Goal: Task Accomplishment & Management: Manage account settings

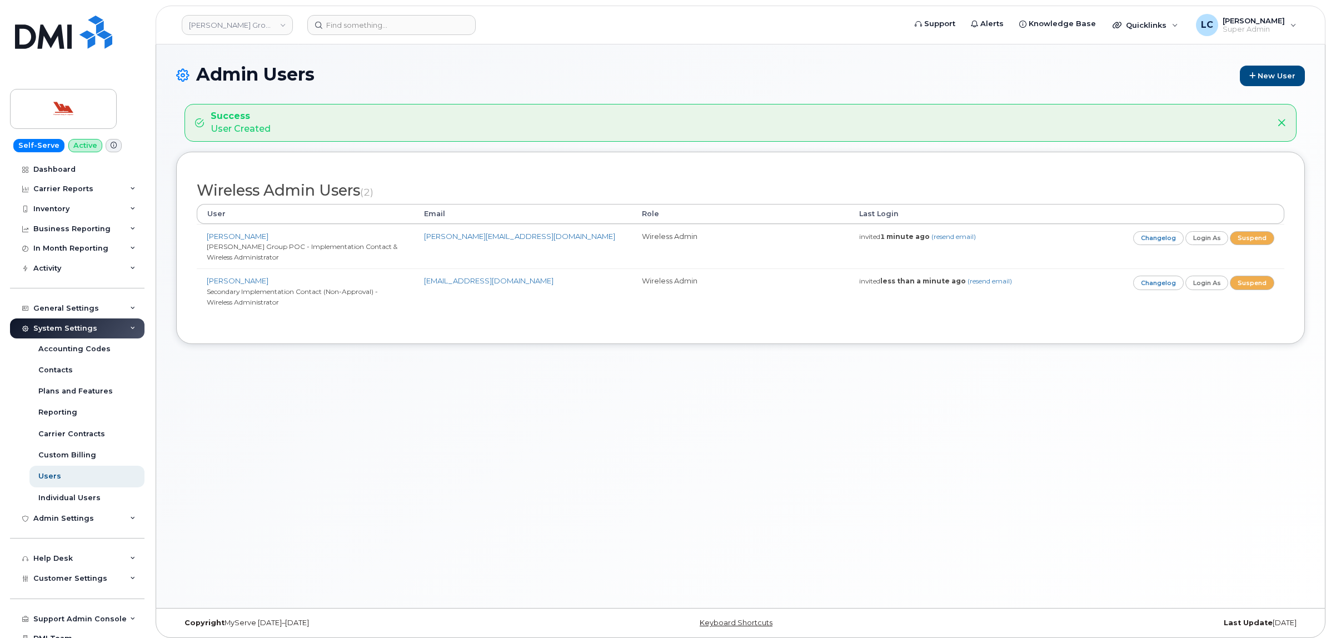
click at [471, 63] on div "Admin Users New User Success User Created Wireless Admin Users (2) User Email R…" at bounding box center [740, 326] width 1169 height 564
click at [465, 386] on div "Admin Users New User Success User Created Wireless Admin Users (2) User Email R…" at bounding box center [740, 326] width 1169 height 564
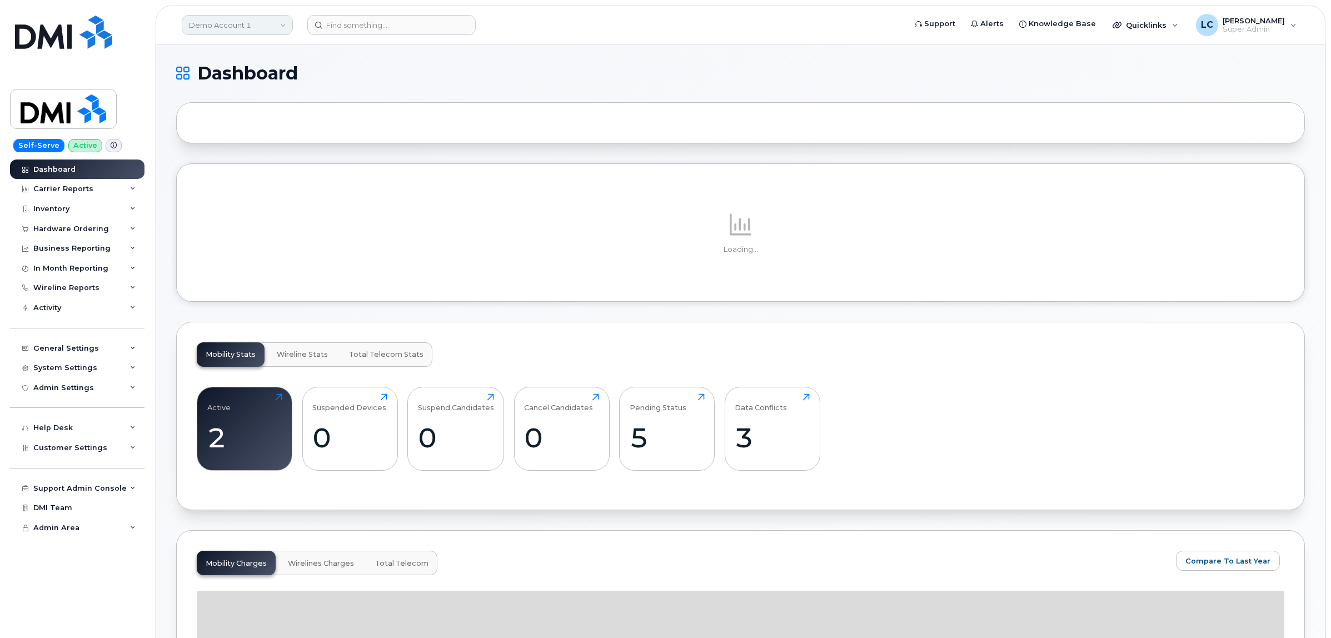
click at [248, 23] on link "Demo Account 1" at bounding box center [237, 25] width 111 height 20
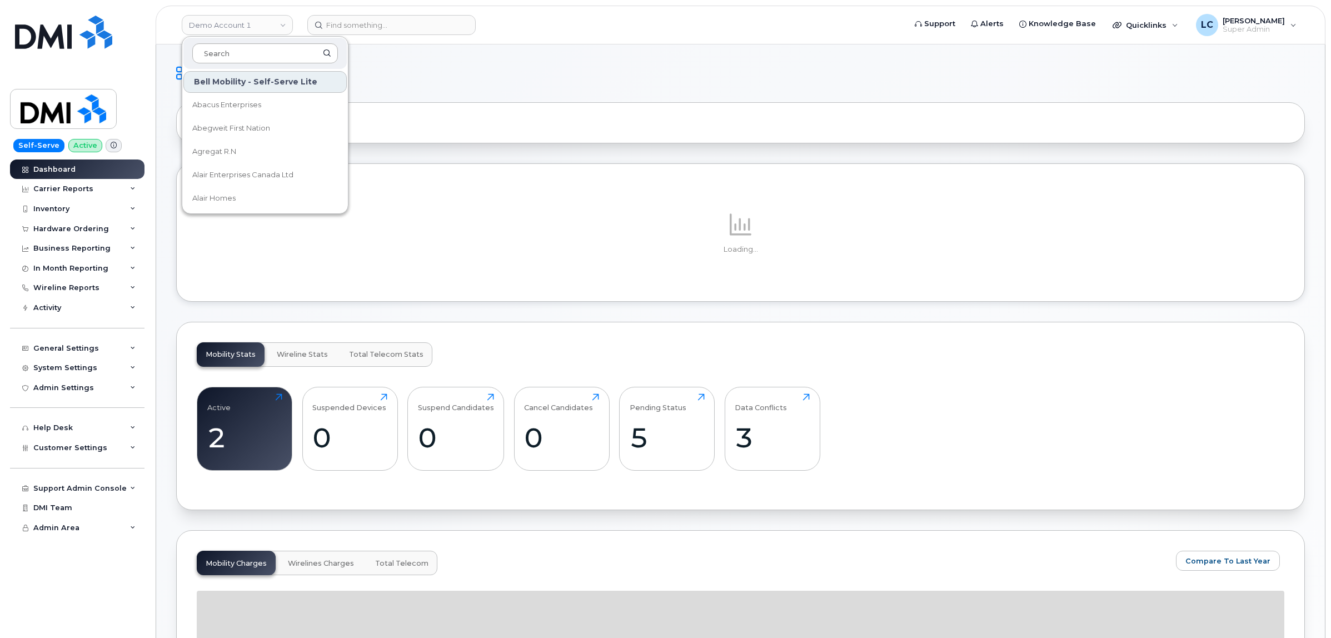
click at [248, 49] on input at bounding box center [265, 53] width 146 height 20
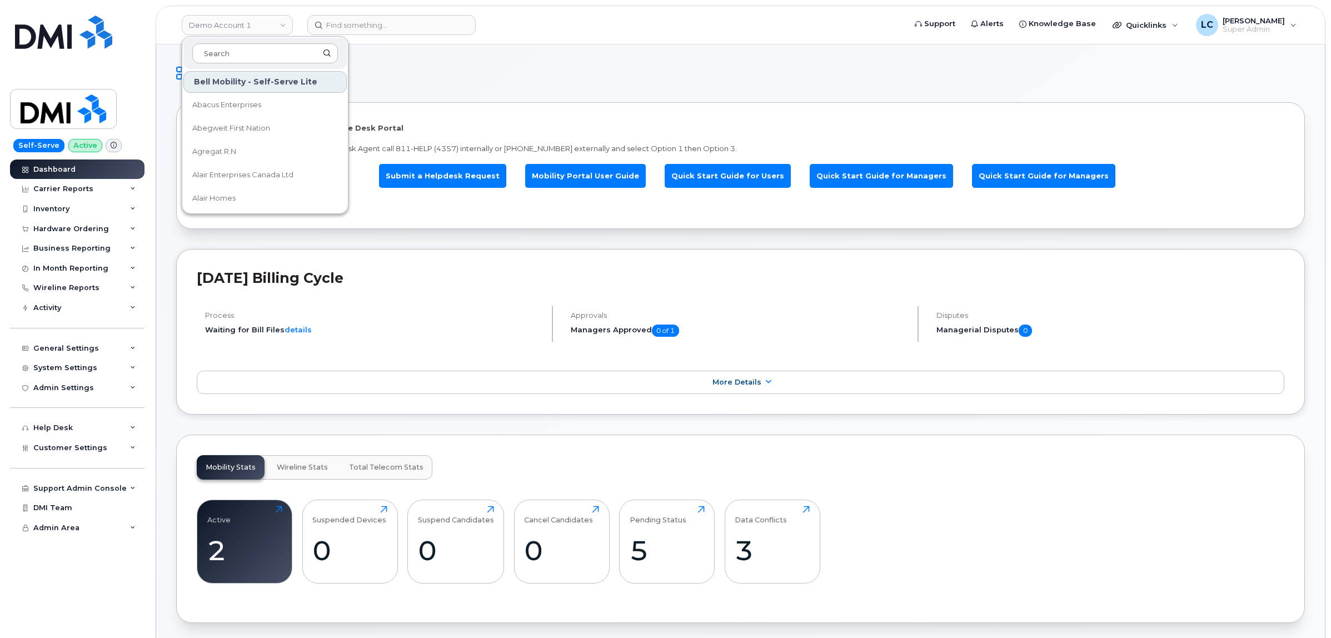
type input "D"
type input "JD I"
click at [234, 98] on link "JD Irving" at bounding box center [264, 105] width 163 height 22
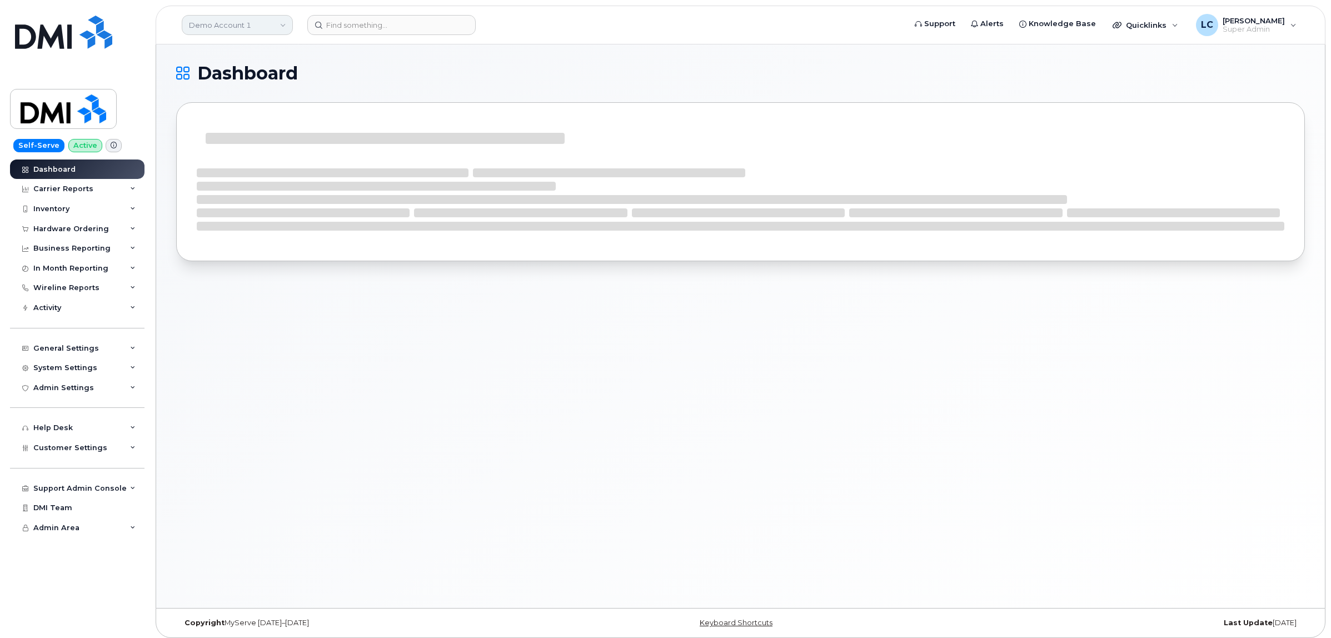
click at [242, 21] on link "Demo Account 1" at bounding box center [237, 25] width 111 height 20
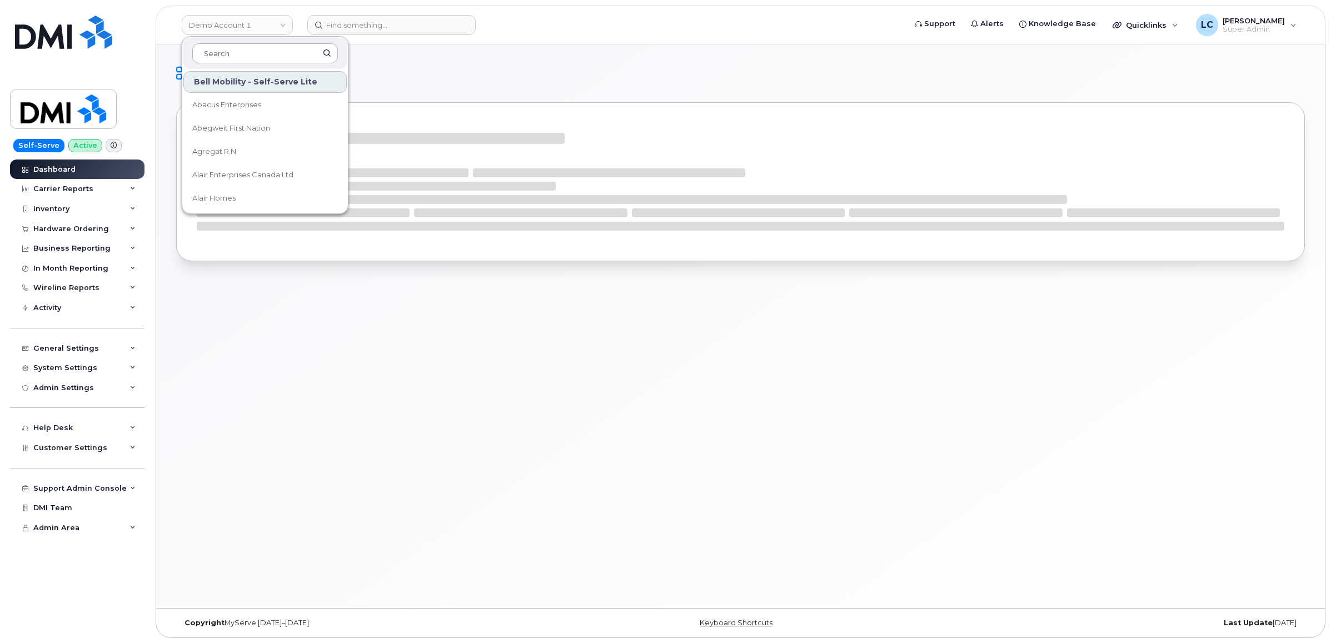
click at [236, 52] on input at bounding box center [265, 53] width 146 height 20
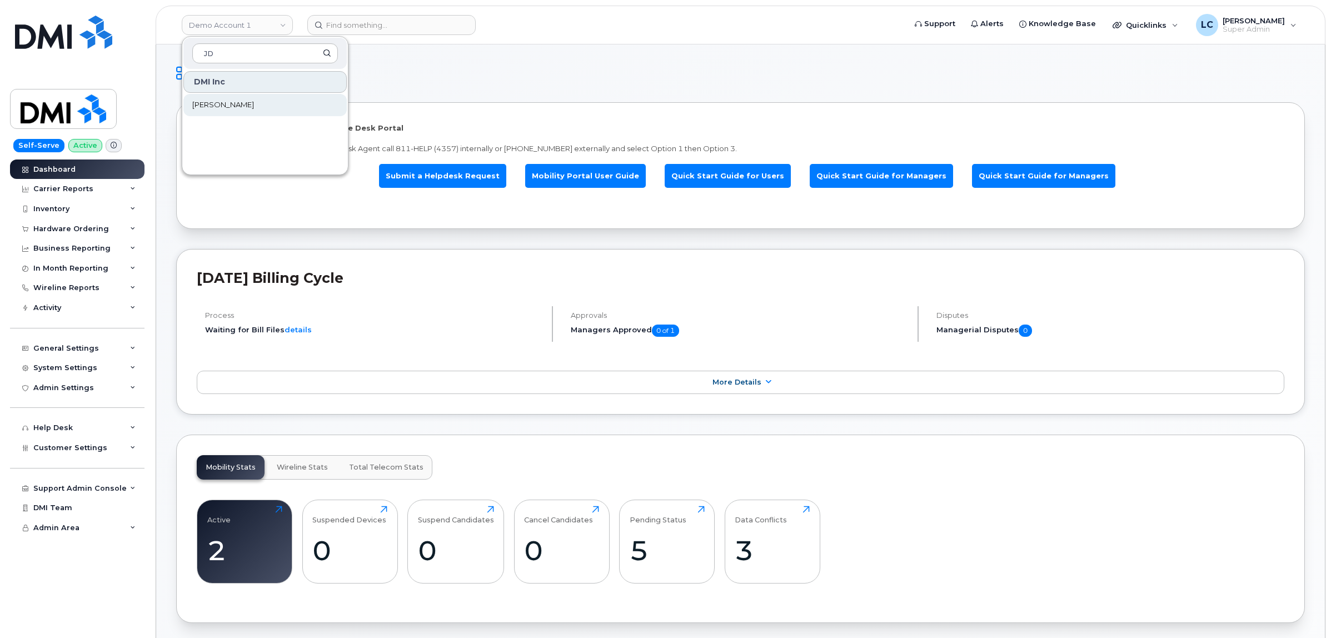
type input "JD"
click at [228, 101] on link "[PERSON_NAME]" at bounding box center [264, 105] width 163 height 22
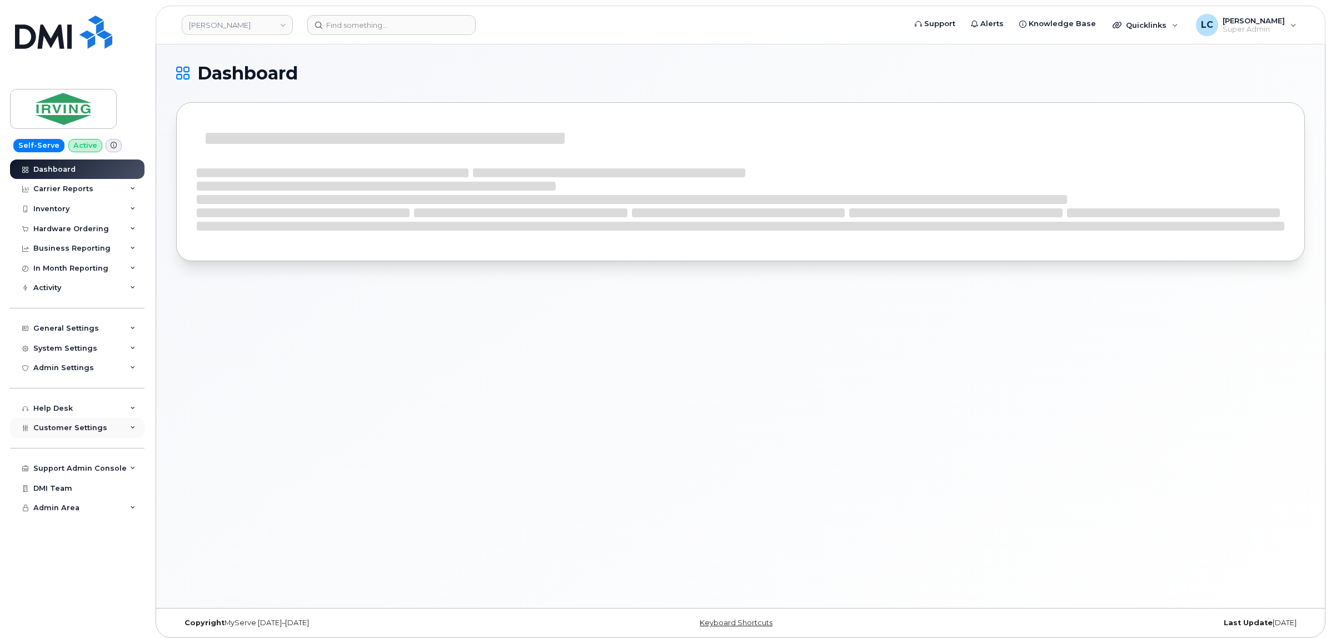
click at [110, 425] on div "Customer Settings" at bounding box center [77, 428] width 134 height 20
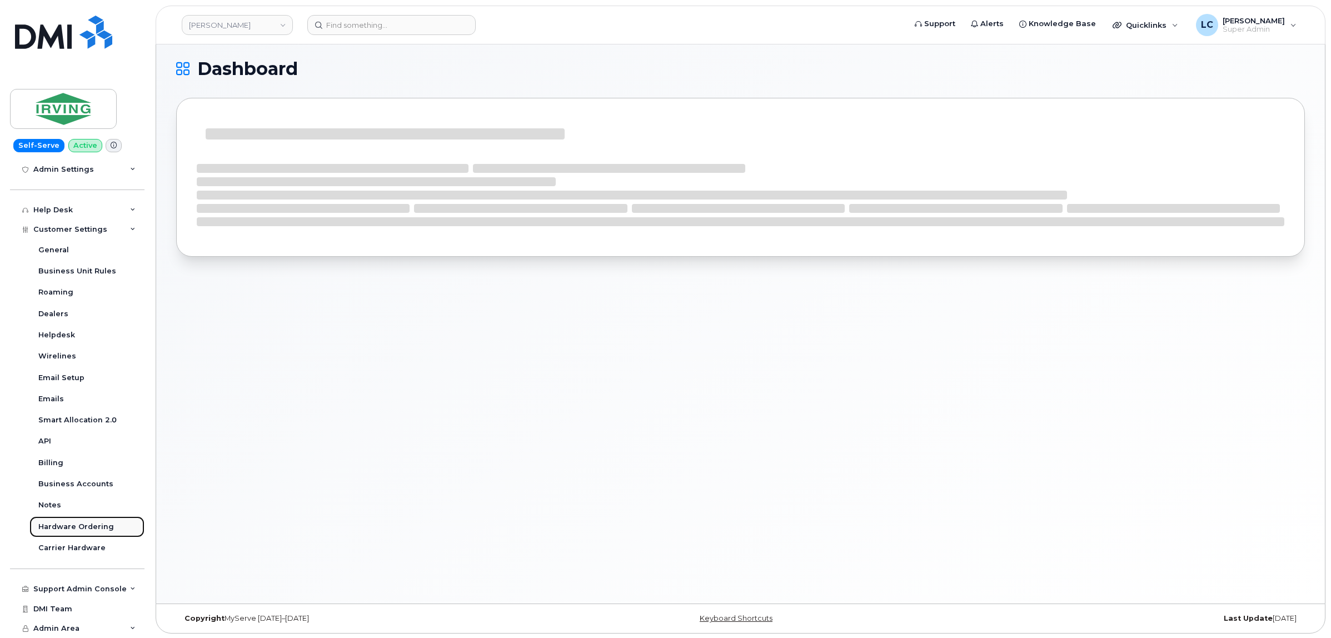
scroll to position [6, 0]
click at [99, 590] on div "Support Admin Console" at bounding box center [79, 589] width 93 height 9
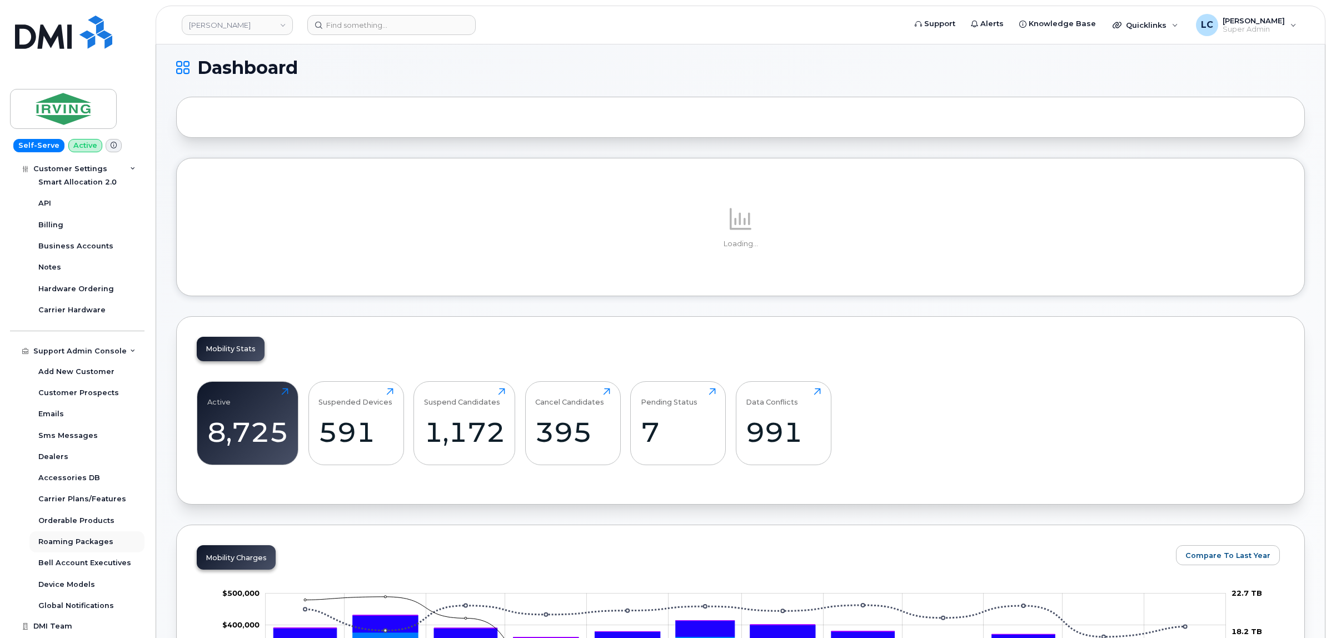
scroll to position [457, 0]
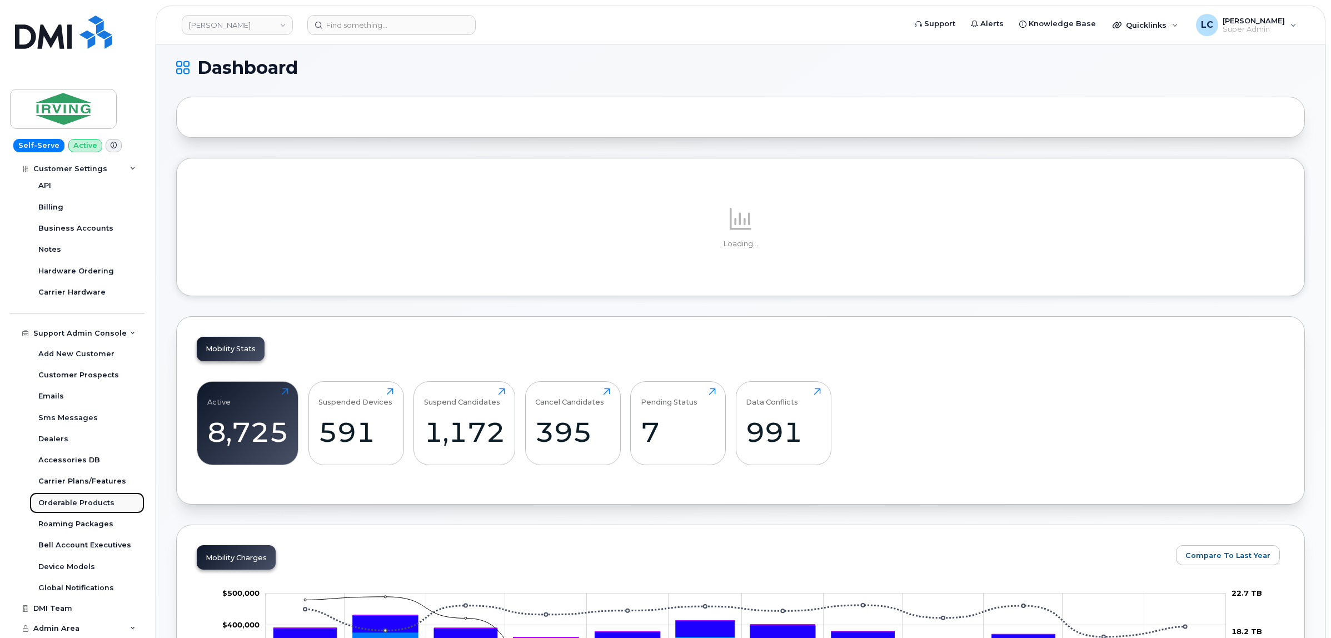
click at [93, 500] on div "Orderable Products" at bounding box center [76, 503] width 76 height 10
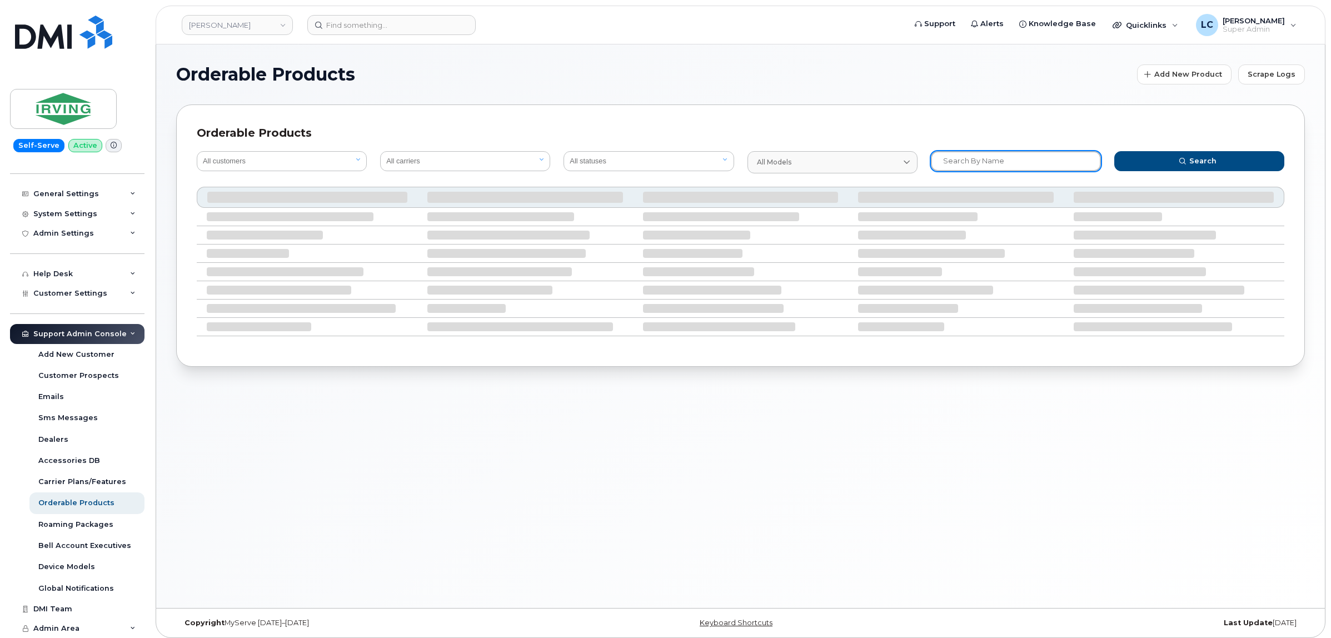
click at [964, 153] on input "text" at bounding box center [1016, 161] width 170 height 20
paste input "64318050"
type input "64318050"
click at [1114, 151] on button "Search" at bounding box center [1199, 161] width 170 height 20
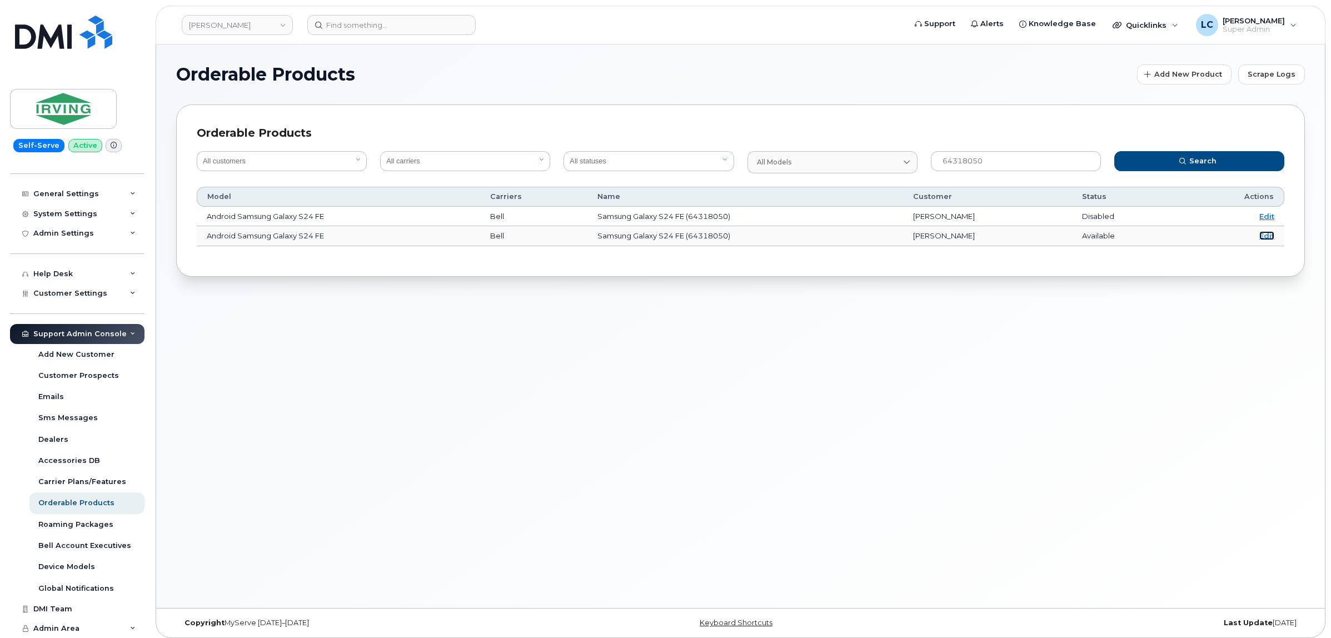
click at [1266, 238] on link "Edit" at bounding box center [1266, 235] width 15 height 9
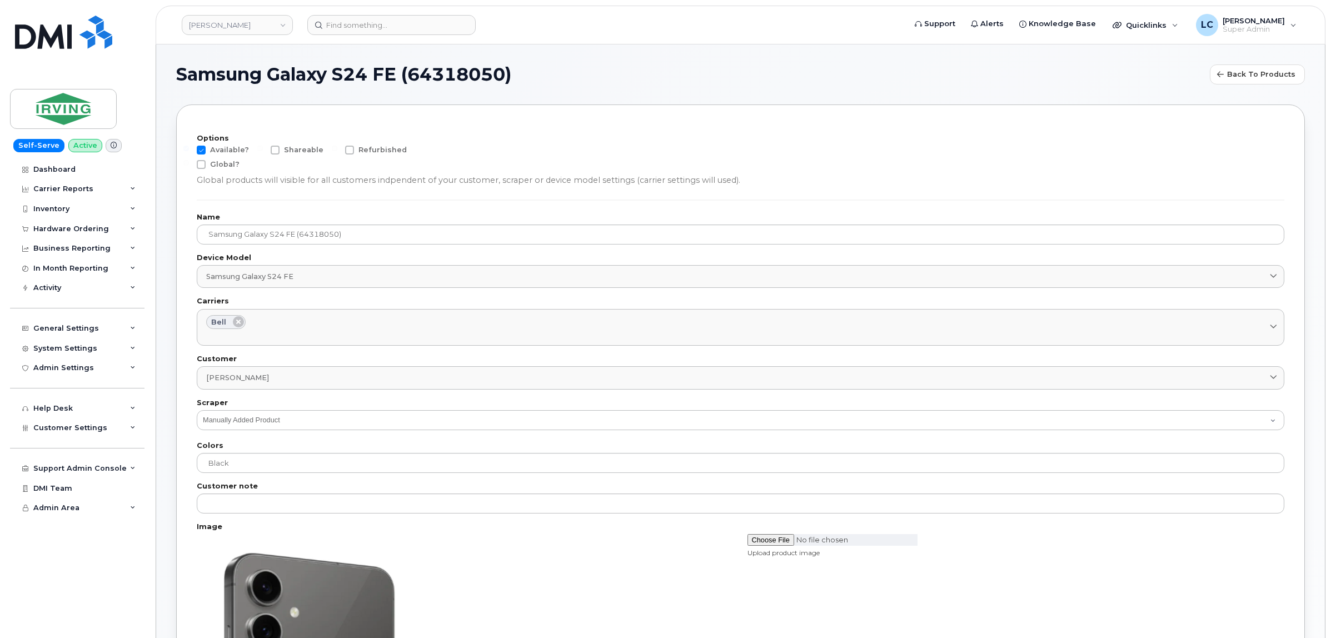
click at [206, 149] on span at bounding box center [201, 150] width 9 height 9
click at [189, 149] on input "Available?" at bounding box center [186, 149] width 6 height 6
checkbox input "false"
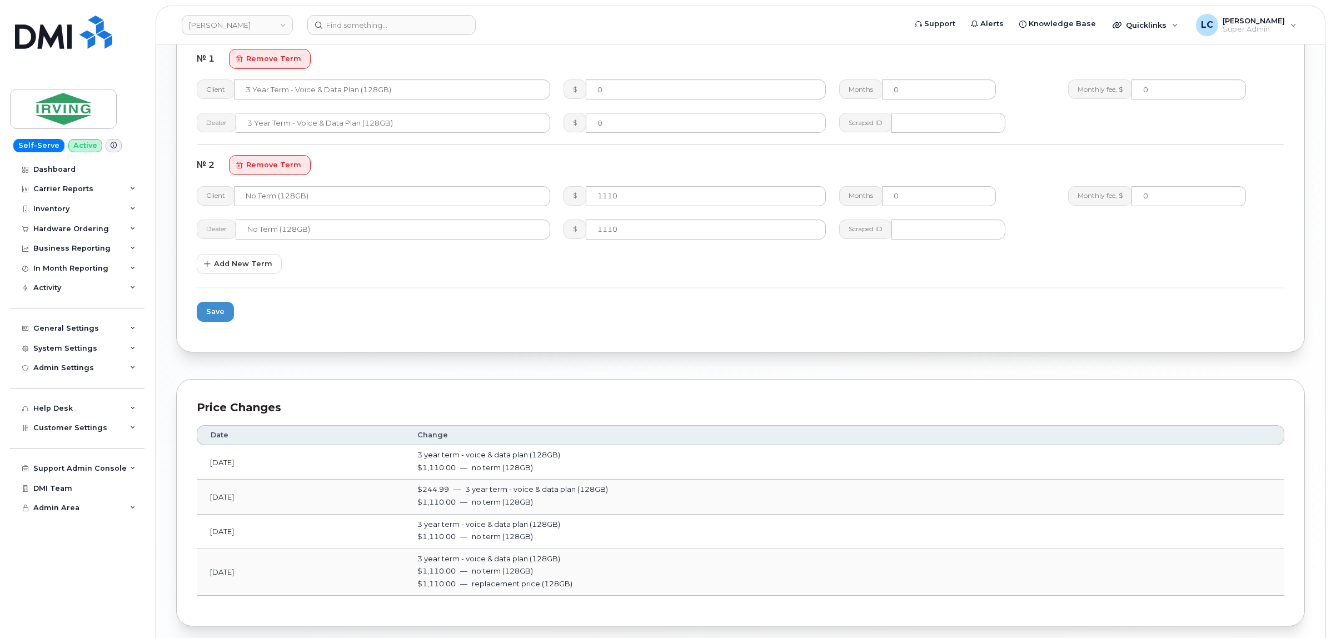
scroll to position [1111, 0]
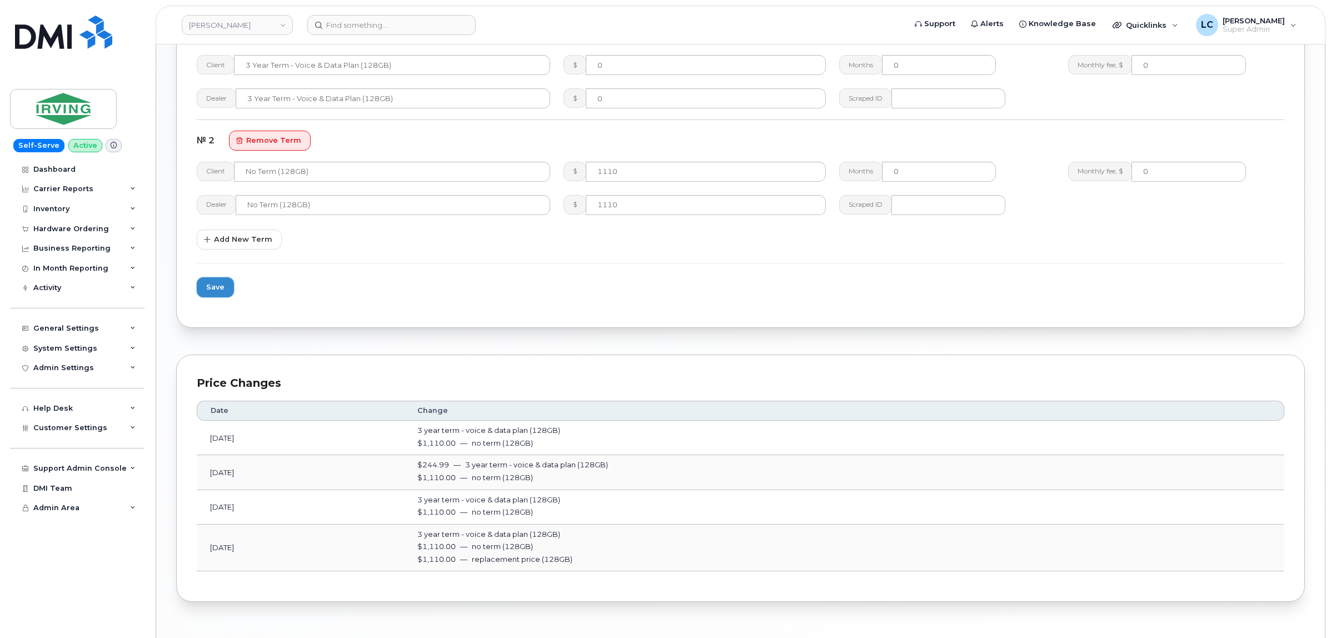
click at [227, 285] on button "Save" at bounding box center [215, 287] width 37 height 20
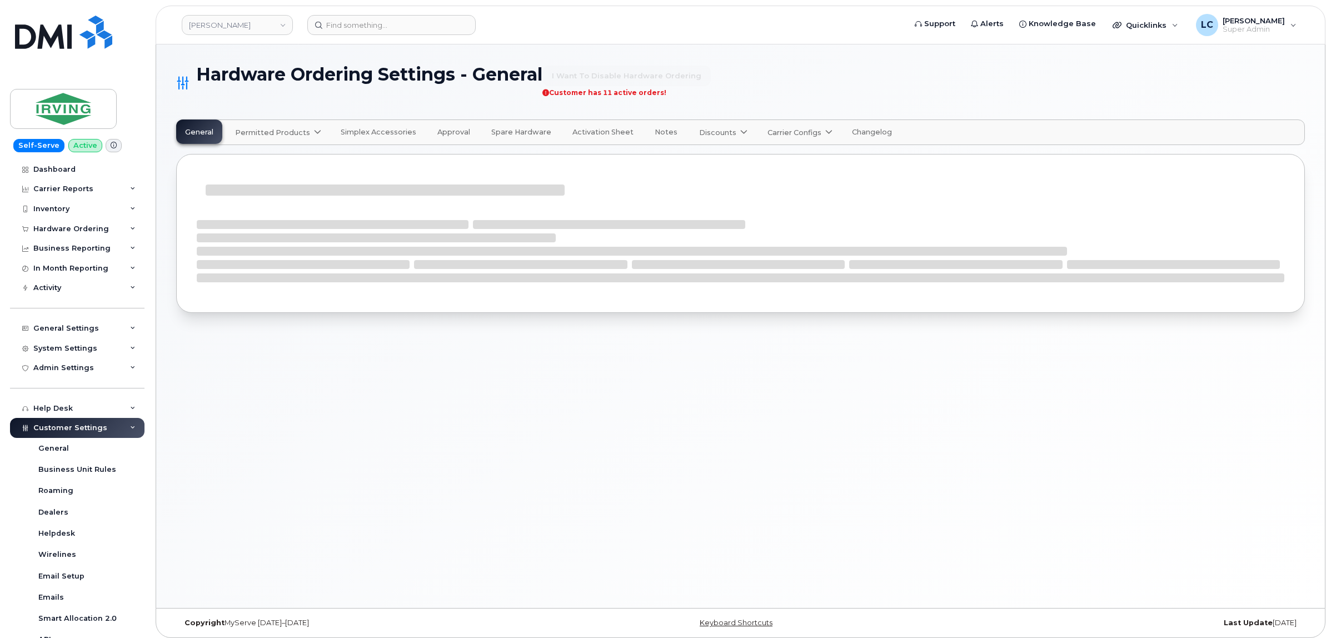
select select "admins"
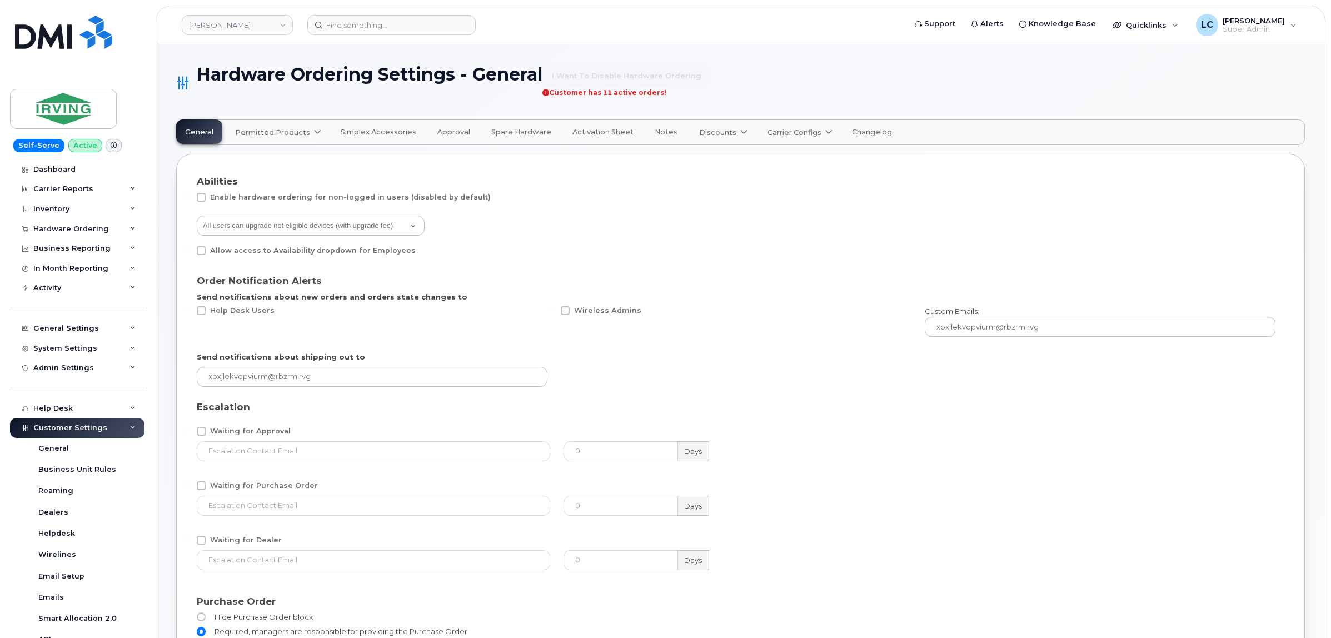
click at [296, 124] on link "Permitted Products" at bounding box center [277, 132] width 102 height 24
click at [267, 161] on div "Bell available" at bounding box center [279, 159] width 83 height 13
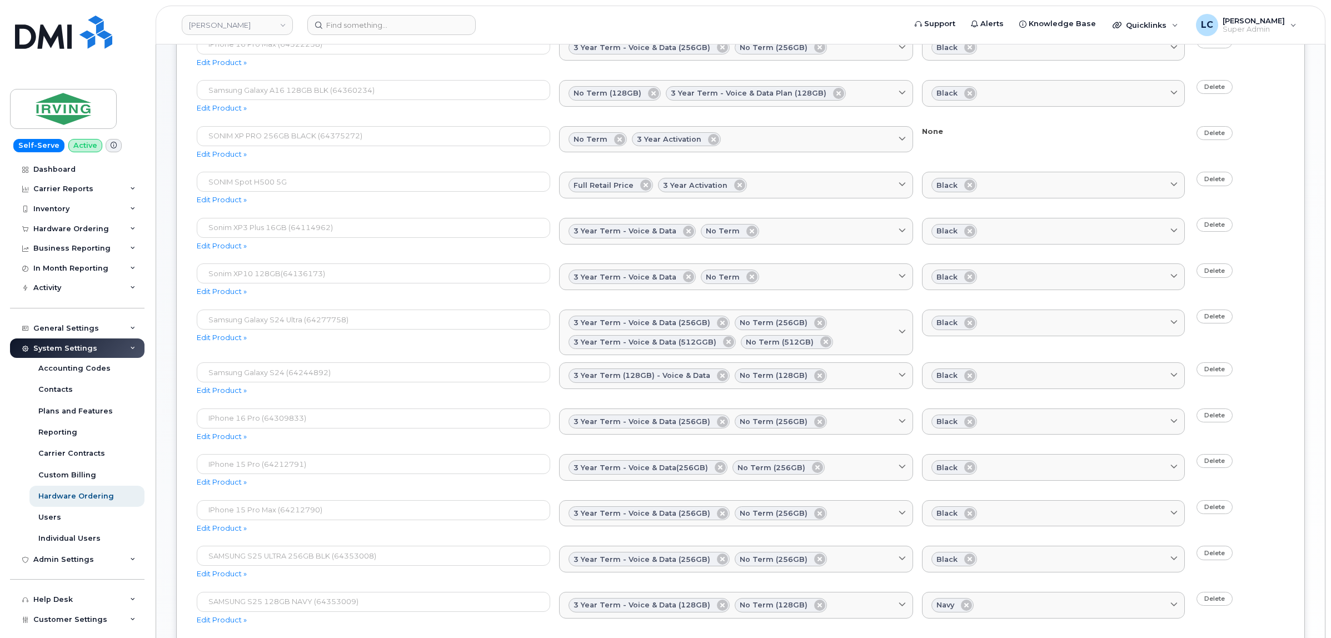
scroll to position [69, 0]
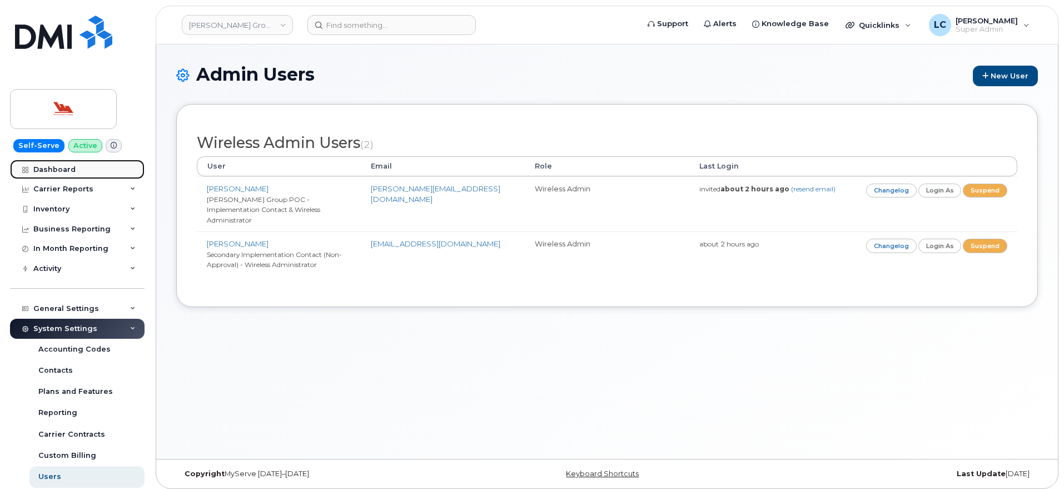
click at [55, 173] on div "Dashboard" at bounding box center [54, 169] width 42 height 9
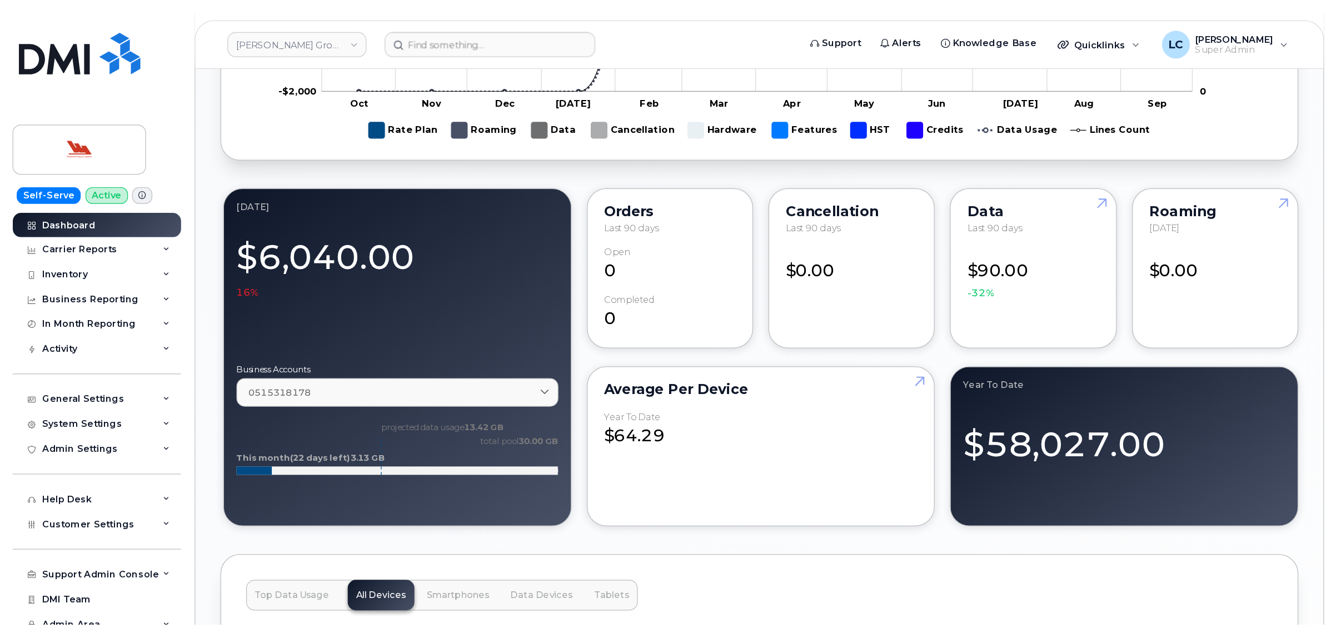
scroll to position [764, 0]
